Goal: Transaction & Acquisition: Book appointment/travel/reservation

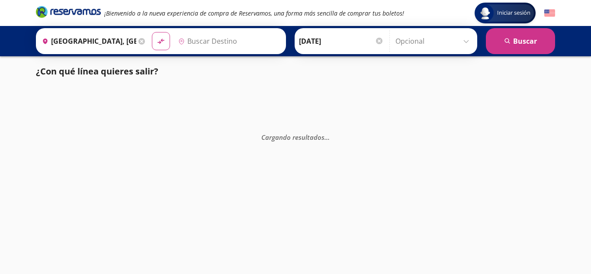
type input "[GEOGRAPHIC_DATA], [GEOGRAPHIC_DATA]"
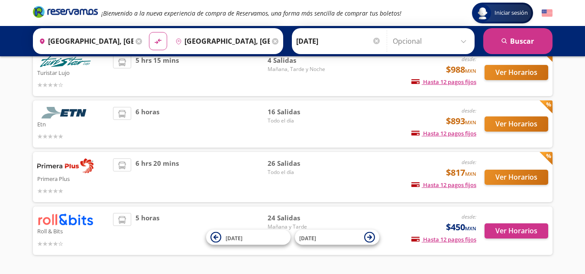
scroll to position [116, 0]
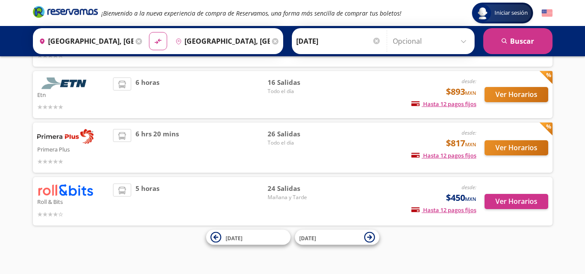
click at [270, 138] on span "26 Salidas" at bounding box center [298, 134] width 61 height 10
click at [48, 145] on p "Primera Plus" at bounding box center [73, 149] width 72 height 10
click at [526, 148] on button "Ver Horarios" at bounding box center [516, 147] width 64 height 15
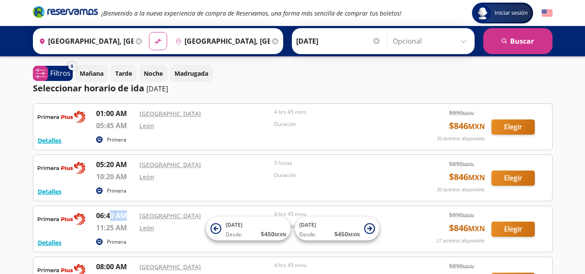
drag, startPoint x: 111, startPoint y: 216, endPoint x: 145, endPoint y: 211, distance: 34.6
click at [141, 212] on div "06:40 AM [GEOGRAPHIC_DATA] 11:25 AM [PERSON_NAME] 4 hrs 45 mins Duración" at bounding box center [250, 223] width 309 height 26
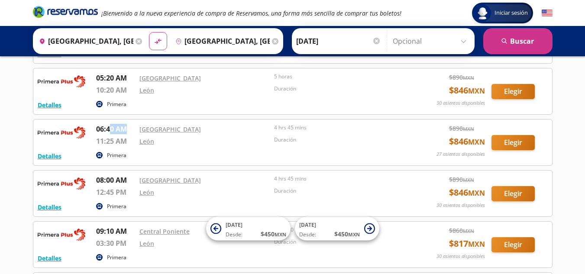
scroll to position [130, 0]
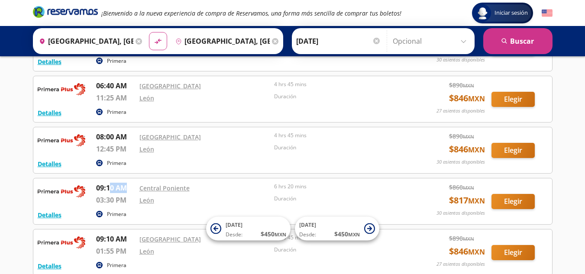
drag, startPoint x: 110, startPoint y: 192, endPoint x: 159, endPoint y: 194, distance: 49.4
click at [136, 188] on div "09:10 AM [GEOGRAPHIC_DATA] 03:30 PM [PERSON_NAME] 6 hrs 20 mins Duración" at bounding box center [250, 196] width 309 height 26
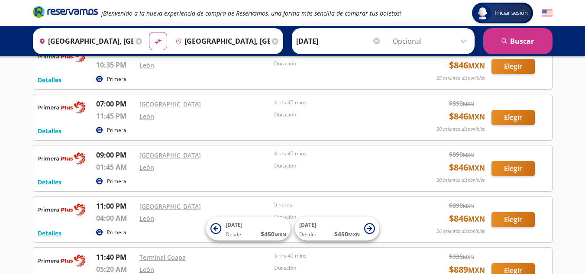
scroll to position [996, 0]
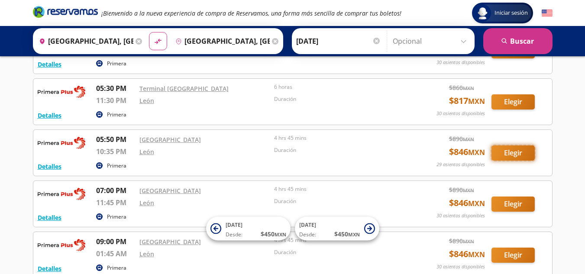
click at [519, 152] on button "Elegir" at bounding box center [512, 152] width 43 height 15
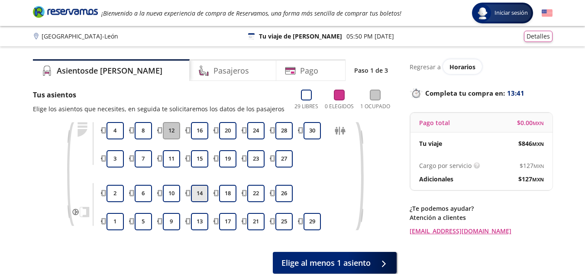
click at [195, 194] on button "14" at bounding box center [199, 193] width 17 height 17
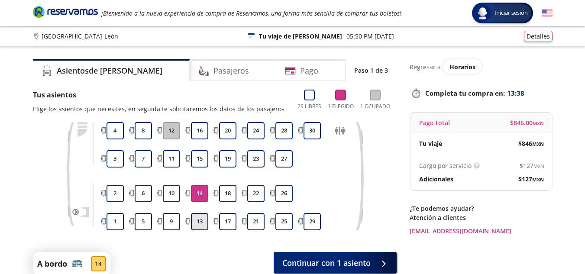
click at [199, 226] on button "13" at bounding box center [199, 221] width 17 height 17
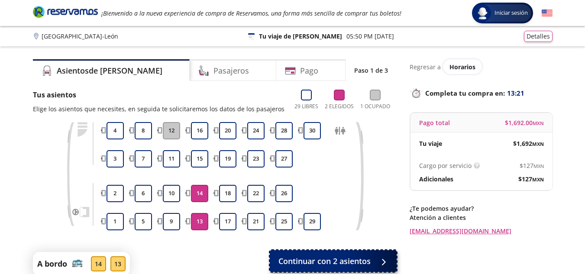
click at [336, 259] on span "Continuar con 2 asientos" at bounding box center [324, 261] width 92 height 12
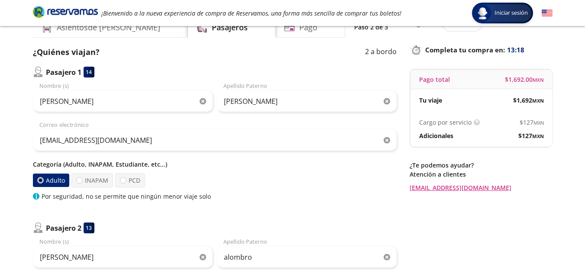
scroll to position [130, 0]
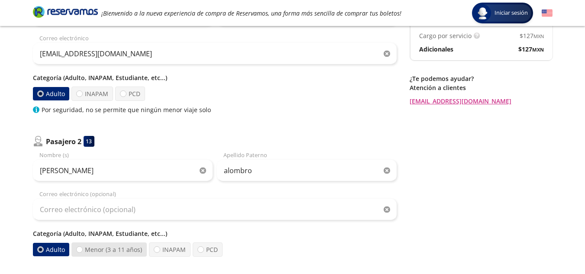
click at [114, 250] on label "Menor (3 a 11 años)" at bounding box center [108, 249] width 75 height 14
click at [82, 250] on input "Menor (3 a 11 años)" at bounding box center [80, 250] width 6 height 6
radio input "true"
radio input "false"
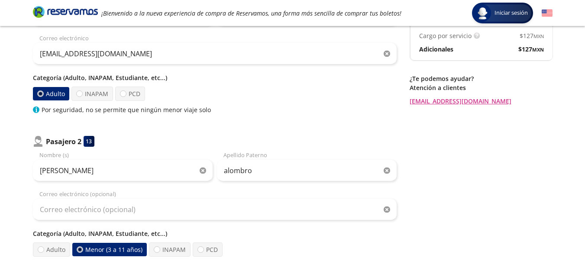
scroll to position [260, 0]
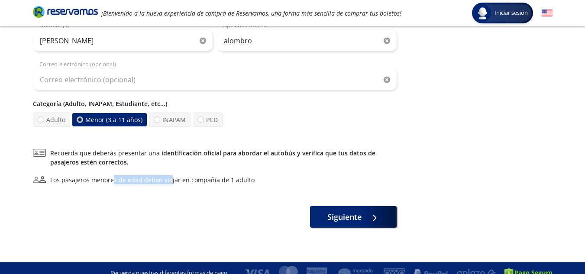
drag, startPoint x: 113, startPoint y: 183, endPoint x: 167, endPoint y: 182, distance: 54.6
click at [167, 182] on div "Los pasajeros menores de edad deben viajar en compañía de 1 adulto" at bounding box center [152, 179] width 204 height 9
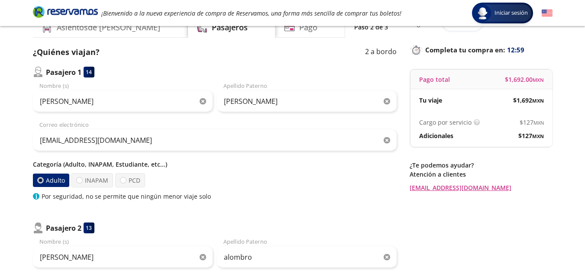
scroll to position [0, 0]
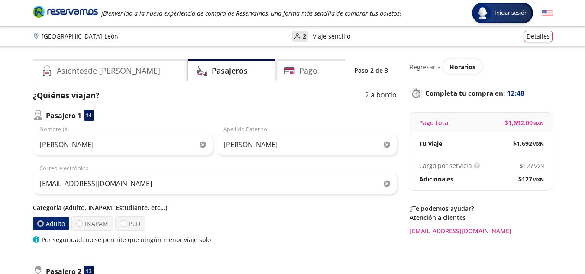
click at [92, 117] on div "14" at bounding box center [89, 115] width 11 height 11
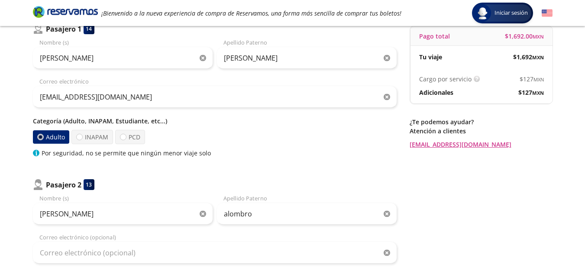
scroll to position [216, 0]
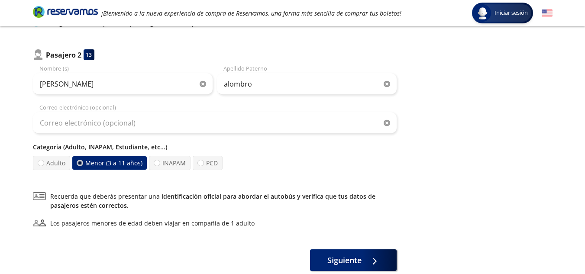
click at [114, 165] on label "Menor (3 a 11 años)" at bounding box center [109, 162] width 74 height 13
click at [83, 165] on input "Menor (3 a 11 años)" at bounding box center [80, 163] width 6 height 6
click at [114, 165] on label "Menor (3 a 11 años)" at bounding box center [109, 162] width 74 height 13
click at [83, 165] on input "Menor (3 a 11 años)" at bounding box center [80, 163] width 6 height 6
click at [114, 165] on label "Menor (3 a 11 años)" at bounding box center [109, 162] width 74 height 13
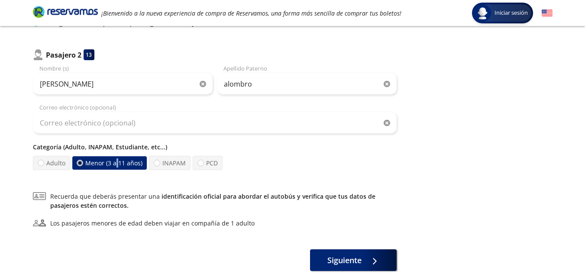
click at [83, 165] on input "Menor (3 a 11 años)" at bounding box center [80, 163] width 6 height 6
click at [114, 165] on label "Menor (3 a 11 años)" at bounding box center [109, 162] width 74 height 13
click at [83, 165] on input "Menor (3 a 11 años)" at bounding box center [80, 163] width 6 height 6
click at [114, 165] on label "Menor (3 a 11 años)" at bounding box center [109, 162] width 74 height 13
click at [83, 165] on input "Menor (3 a 11 años)" at bounding box center [80, 163] width 6 height 6
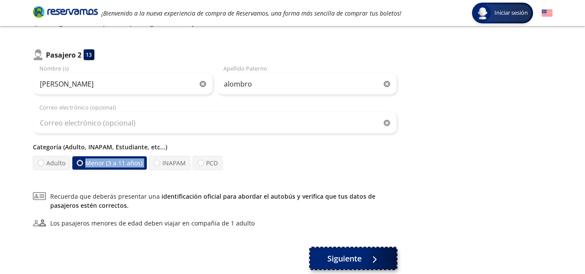
click at [352, 260] on span "Siguiente" at bounding box center [344, 259] width 34 height 12
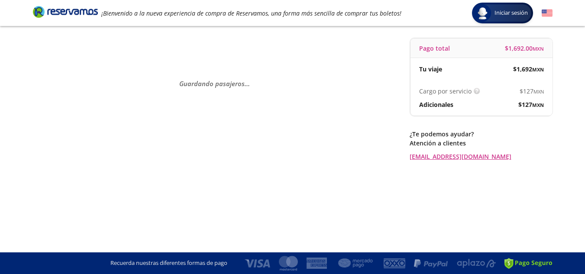
scroll to position [0, 0]
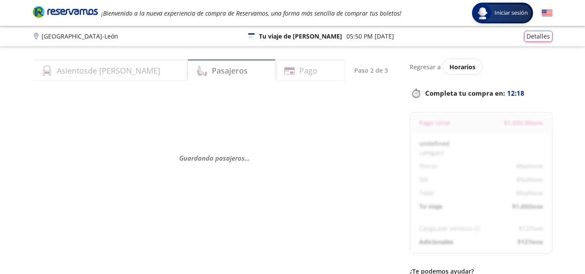
select select "MX"
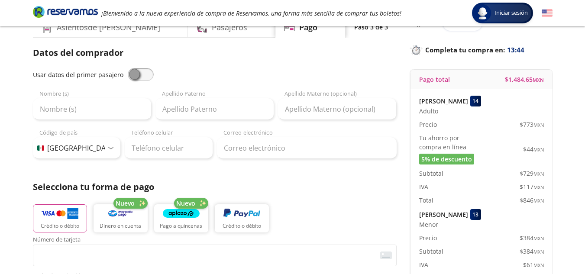
scroll to position [87, 0]
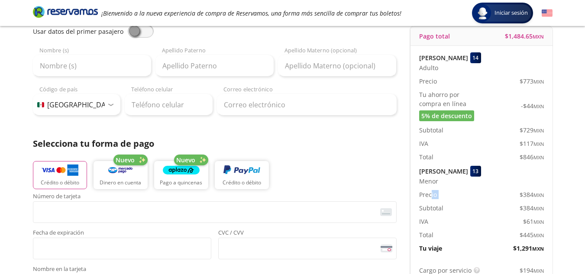
drag, startPoint x: 438, startPoint y: 194, endPoint x: 499, endPoint y: 193, distance: 60.6
click at [499, 193] on div "Precio $ 384 MXN" at bounding box center [481, 194] width 125 height 9
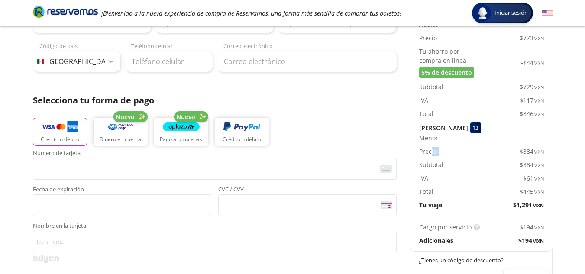
scroll to position [216, 0]
